Goal: Information Seeking & Learning: Find specific fact

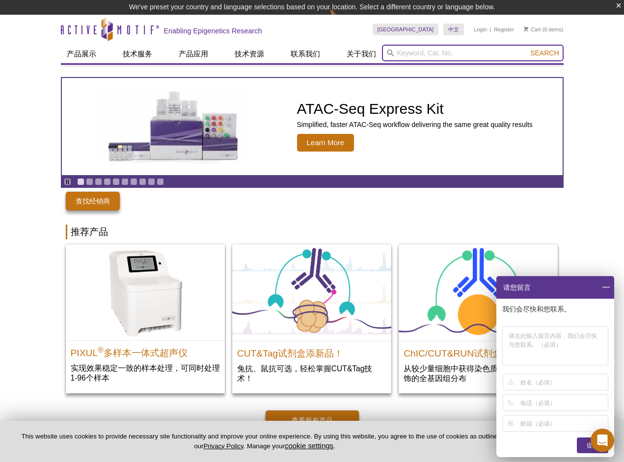
click at [421, 50] on input "search" at bounding box center [473, 53] width 182 height 17
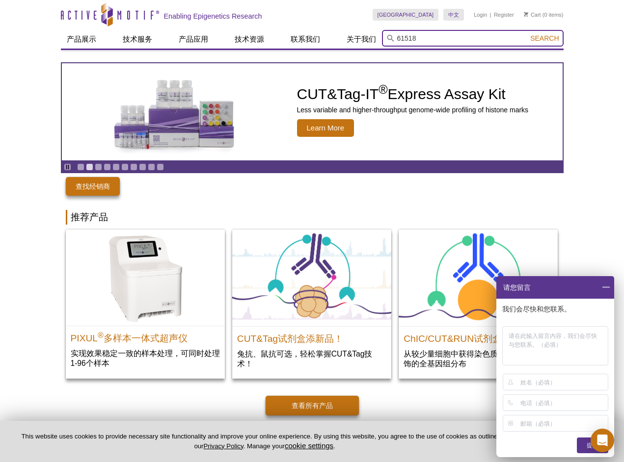
type input "61518"
click at [556, 39] on span "Search" at bounding box center [544, 38] width 28 height 8
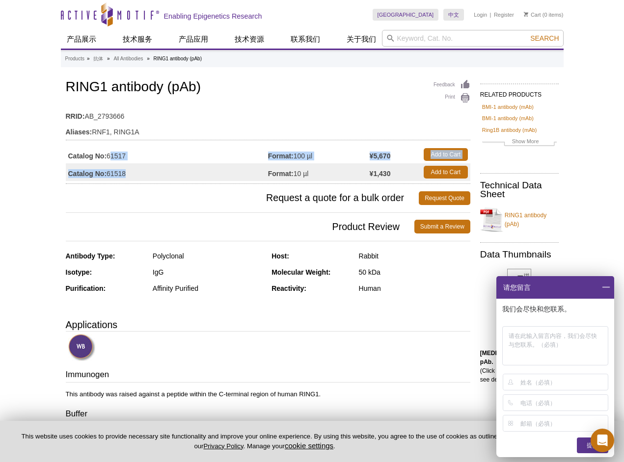
drag, startPoint x: 109, startPoint y: 157, endPoint x: 124, endPoint y: 177, distance: 24.9
click at [124, 177] on tbody "Catalog No: 61517 Format: 100 µl ¥5,670 Add to Cart Catalog No: 61518 Format: 1…" at bounding box center [268, 163] width 404 height 35
click at [176, 177] on td "Catalog No: 61518" at bounding box center [167, 172] width 202 height 18
drag, startPoint x: 66, startPoint y: 87, endPoint x: 107, endPoint y: 88, distance: 41.2
click at [107, 88] on h1 "RING1 antibody (pAb)" at bounding box center [268, 87] width 404 height 17
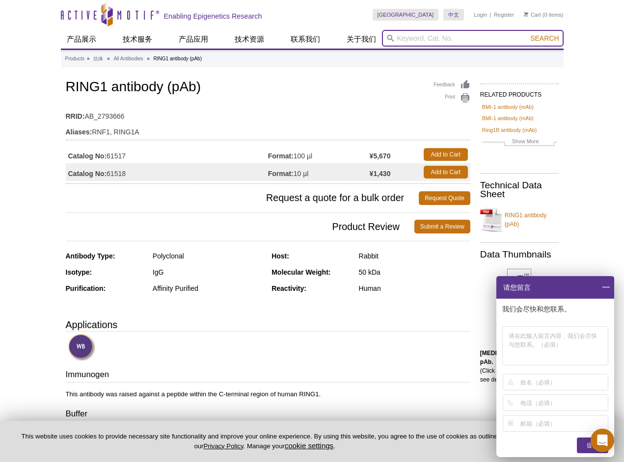
click at [467, 39] on input "search" at bounding box center [473, 38] width 182 height 17
paste input "61537"
type input "61537"
click at [545, 38] on button "Search" at bounding box center [544, 38] width 34 height 9
